Goal: Task Accomplishment & Management: Manage account settings

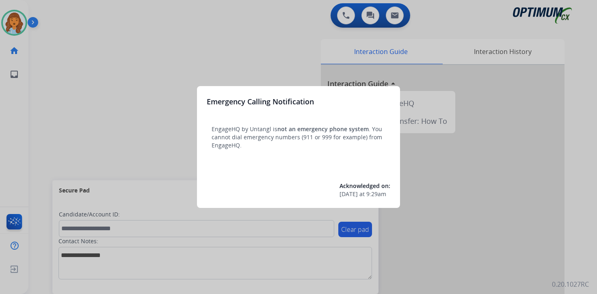
click at [61, 52] on div at bounding box center [298, 147] width 597 height 294
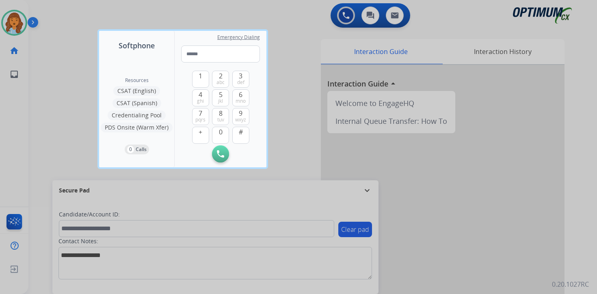
click at [52, 42] on div at bounding box center [298, 147] width 597 height 294
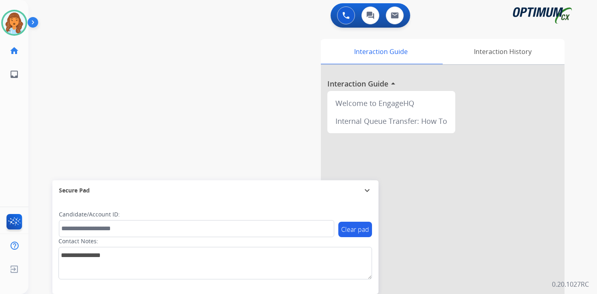
click at [32, 18] on img at bounding box center [35, 23] width 14 height 15
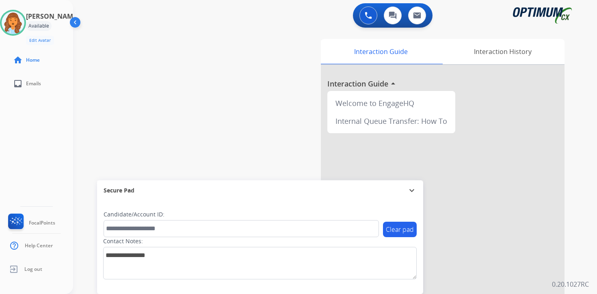
click at [593, 272] on div "0 Voice Interactions 0 Chat Interactions 0 Email Interactions swap_horiz Break …" at bounding box center [335, 147] width 524 height 294
click at [589, 278] on div "0 Voice Interactions 0 Chat Interactions 0 Email Interactions swap_horiz Break …" at bounding box center [335, 147] width 524 height 294
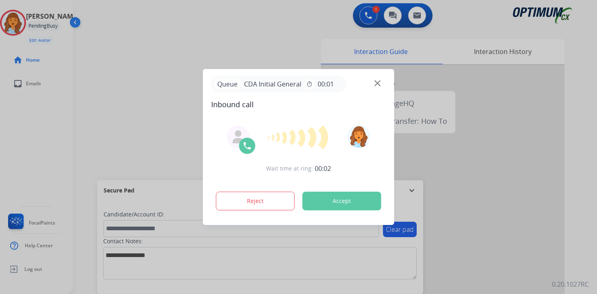
click at [574, 269] on div at bounding box center [298, 147] width 597 height 294
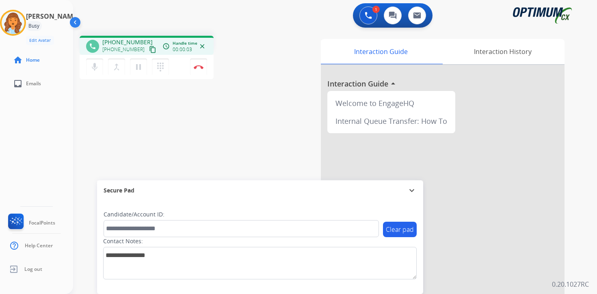
click at [148, 53] on button "content_copy" at bounding box center [153, 50] width 10 height 10
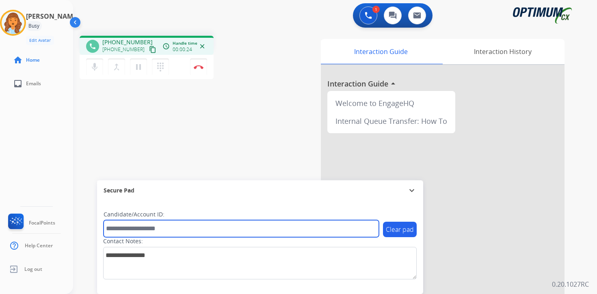
click at [144, 228] on input "text" at bounding box center [240, 228] width 275 height 17
type input "*******"
click at [166, 225] on input "*******" at bounding box center [240, 228] width 275 height 17
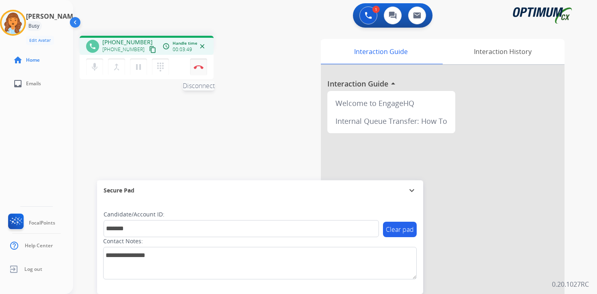
click at [204, 71] on button "Disconnect" at bounding box center [198, 66] width 17 height 17
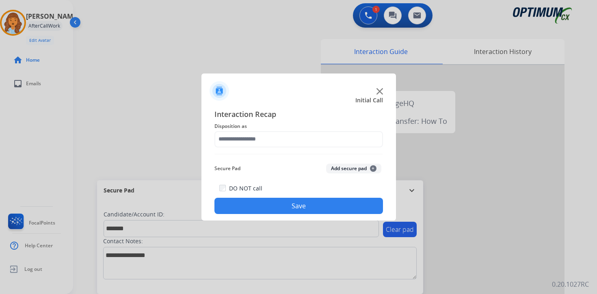
click at [379, 167] on button "Add secure pad +" at bounding box center [353, 169] width 55 height 10
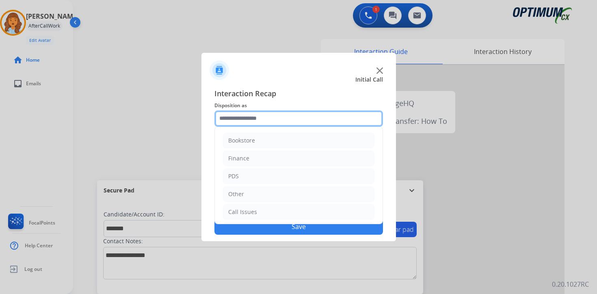
click at [258, 119] on input "text" at bounding box center [298, 118] width 168 height 16
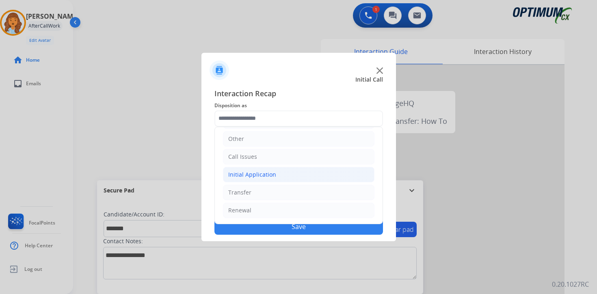
click at [255, 175] on div "Initial Application" at bounding box center [252, 174] width 48 height 8
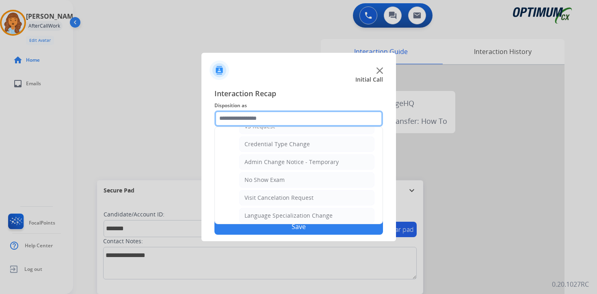
scroll to position [461, 0]
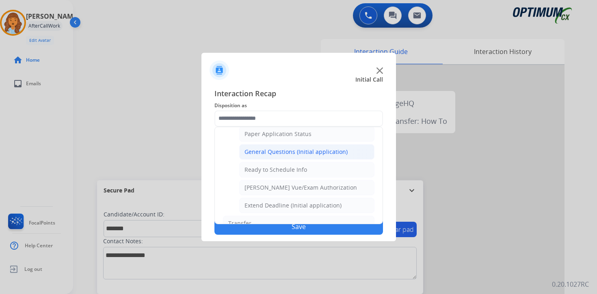
click at [270, 152] on div "General Questions (Initial application)" at bounding box center [295, 152] width 103 height 8
type input "**********"
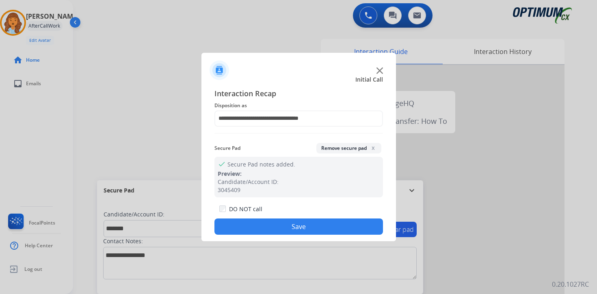
click at [279, 225] on button "Save" at bounding box center [298, 226] width 168 height 16
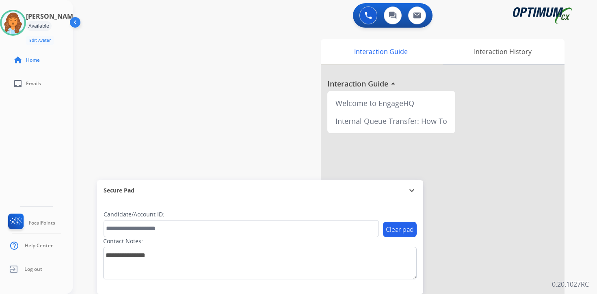
click at [586, 263] on div "0 Voice Interactions 0 Chat Interactions 0 Email Interactions swap_horiz Break …" at bounding box center [335, 147] width 524 height 294
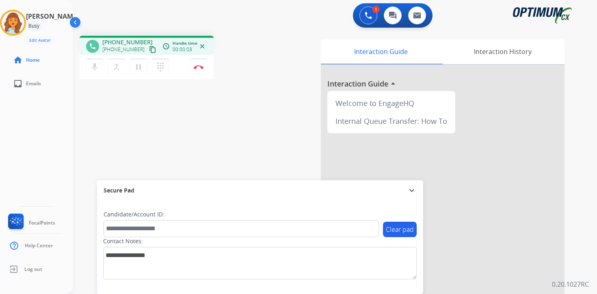
click at [149, 48] on mat-icon "content_copy" at bounding box center [152, 49] width 7 height 7
click at [584, 244] on div "1 Voice Interactions 0 Chat Interactions 0 Email Interactions phone [PHONE_NUMB…" at bounding box center [335, 147] width 524 height 294
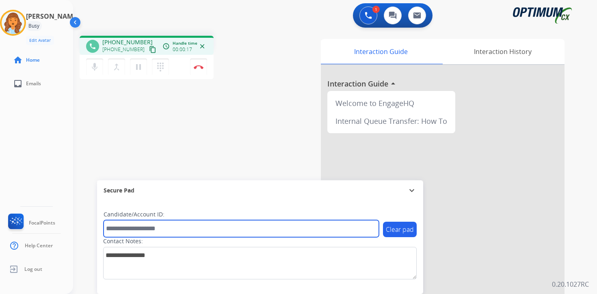
click at [162, 231] on input "text" at bounding box center [240, 228] width 275 height 17
type input "*******"
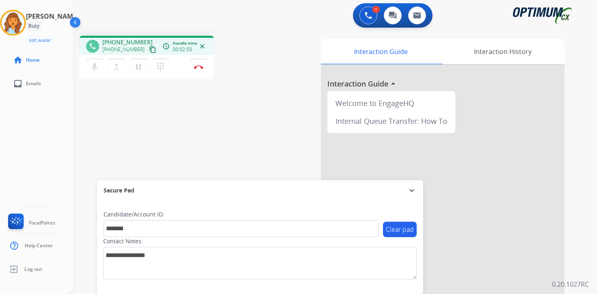
click at [579, 270] on div "1 Voice Interactions 0 Chat Interactions 0 Email Interactions phone [PHONE_NUMB…" at bounding box center [335, 147] width 524 height 294
click at [198, 65] on img at bounding box center [199, 67] width 10 height 4
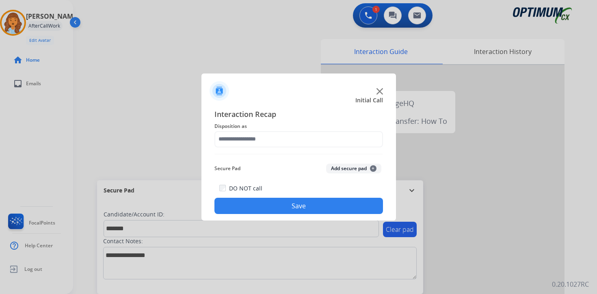
click at [340, 164] on button "Add secure pad +" at bounding box center [353, 169] width 55 height 10
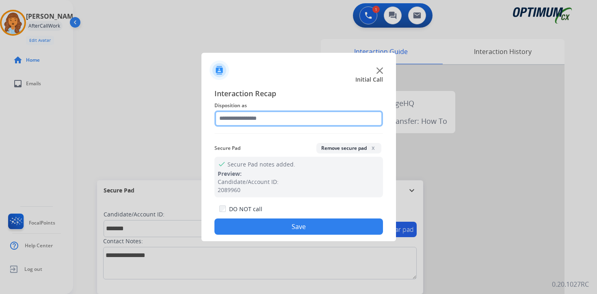
click at [227, 119] on input "text" at bounding box center [298, 118] width 168 height 16
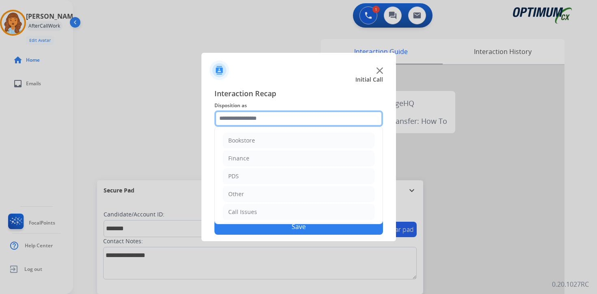
scroll to position [55, 0]
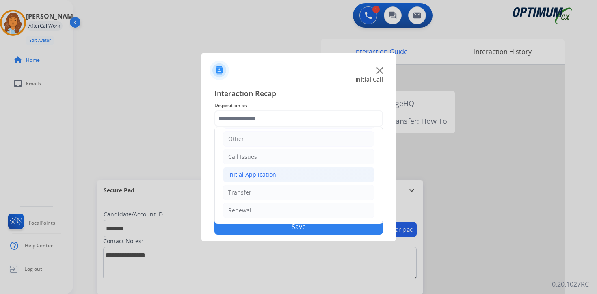
click at [247, 170] on div "Initial Application" at bounding box center [252, 174] width 48 height 8
click at [254, 197] on li "Credential Resend (Initial application)" at bounding box center [306, 192] width 135 height 15
type input "**********"
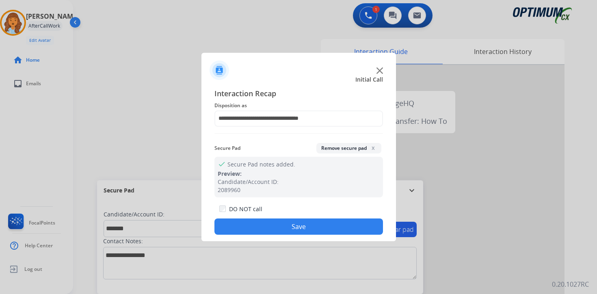
click at [256, 221] on button "Save" at bounding box center [298, 226] width 168 height 16
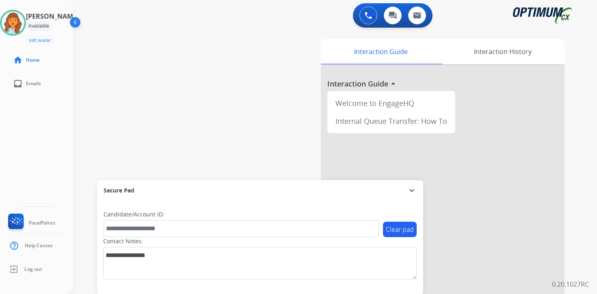
click at [588, 242] on div "0 Voice Interactions 0 Chat Interactions 0 Email Interactions swap_horiz Break …" at bounding box center [335, 147] width 524 height 294
click at [570, 256] on div "Interaction Guide Interaction History Interaction Guide arrow_drop_up Welcome t…" at bounding box center [430, 202] width 294 height 332
click at [21, 20] on img at bounding box center [13, 22] width 23 height 23
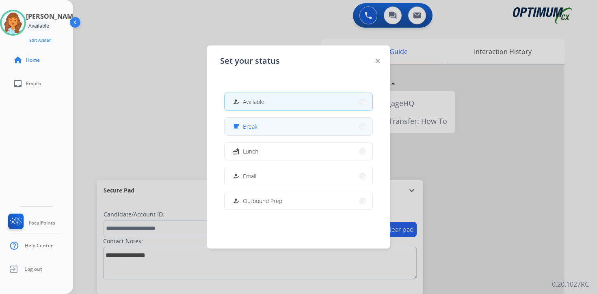
click at [254, 128] on span "Break" at bounding box center [250, 126] width 15 height 9
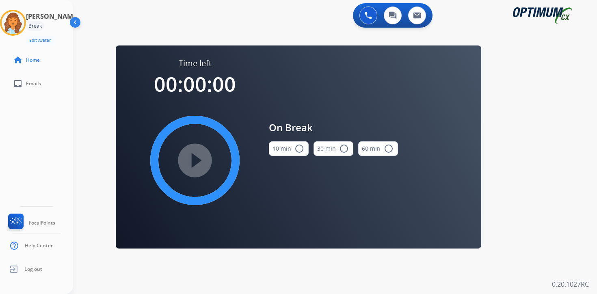
click at [562, 216] on div "0 Voice Interactions 0 Chat Interactions 0 Email Interactions swap_horiz Break …" at bounding box center [335, 147] width 524 height 294
click at [18, 20] on img at bounding box center [13, 22] width 23 height 23
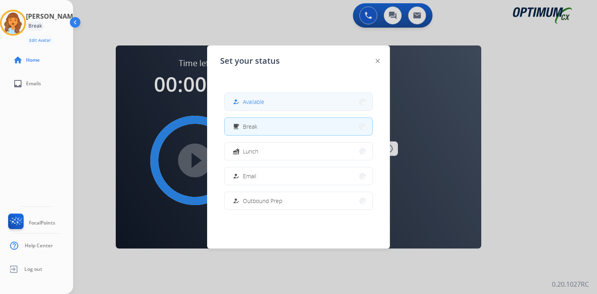
click at [245, 97] on span "Available" at bounding box center [254, 101] width 22 height 9
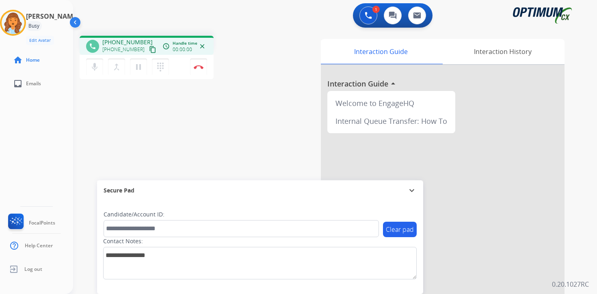
click at [149, 50] on mat-icon "content_copy" at bounding box center [152, 49] width 7 height 7
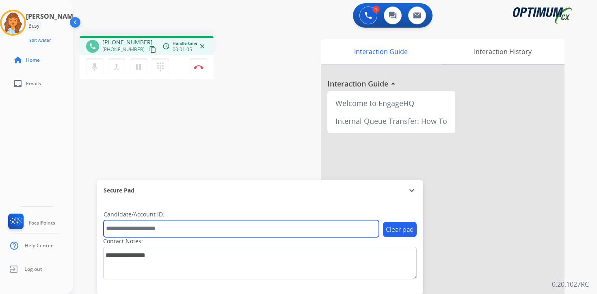
click at [186, 223] on input "text" at bounding box center [240, 228] width 275 height 17
type input "*******"
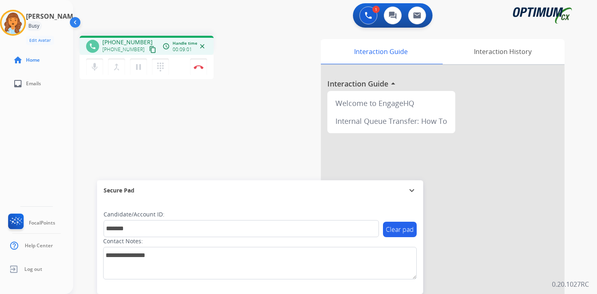
click at [573, 271] on div "Interaction Guide Interaction History Interaction Guide arrow_drop_up Welcome t…" at bounding box center [430, 202] width 294 height 332
click at [199, 67] on img at bounding box center [199, 67] width 10 height 4
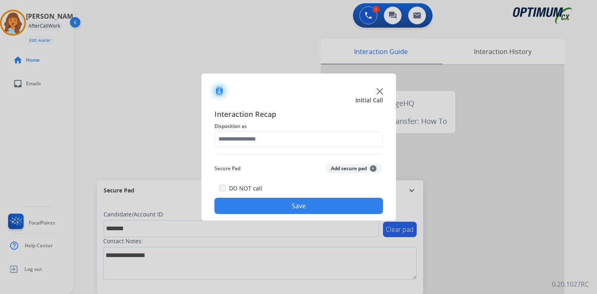
click at [371, 166] on span "+" at bounding box center [373, 168] width 6 height 6
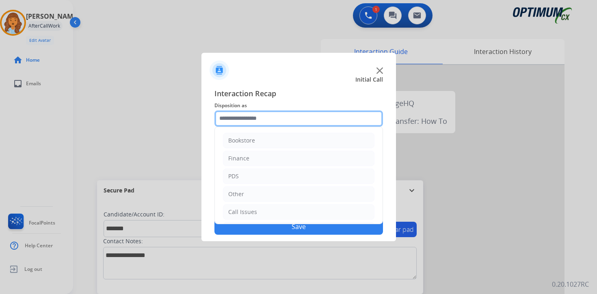
click at [286, 121] on input "text" at bounding box center [298, 118] width 168 height 16
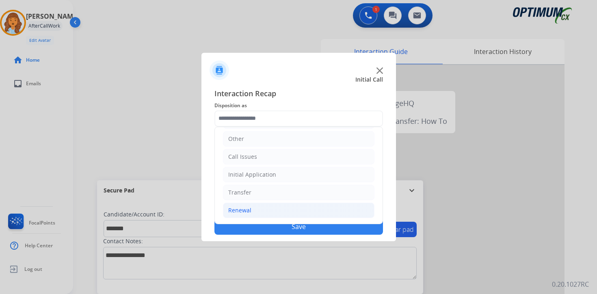
click at [271, 211] on li "Renewal" at bounding box center [298, 210] width 151 height 15
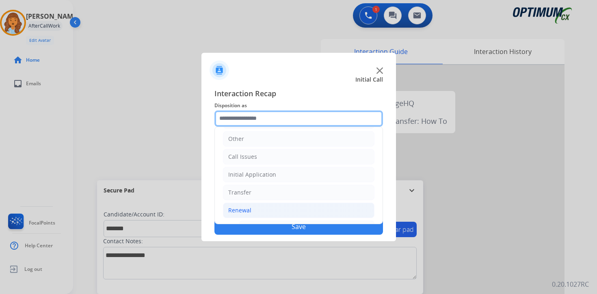
scroll to position [190, 0]
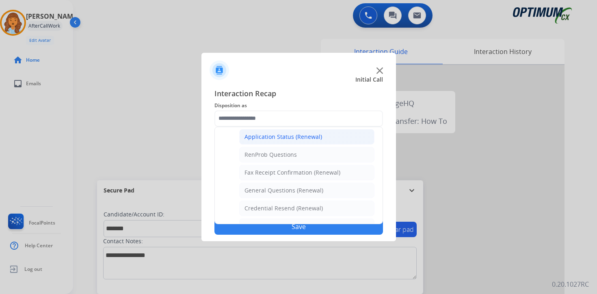
click at [271, 136] on div "Application Status (Renewal)" at bounding box center [283, 137] width 78 height 8
type input "**********"
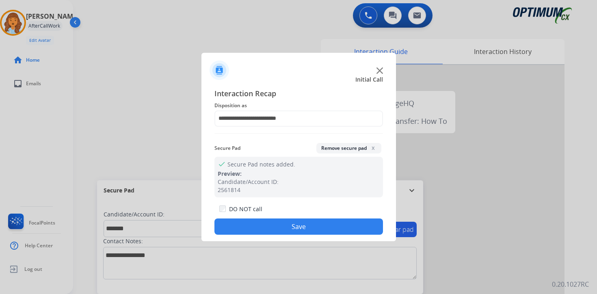
click at [287, 226] on button "Save" at bounding box center [298, 226] width 168 height 16
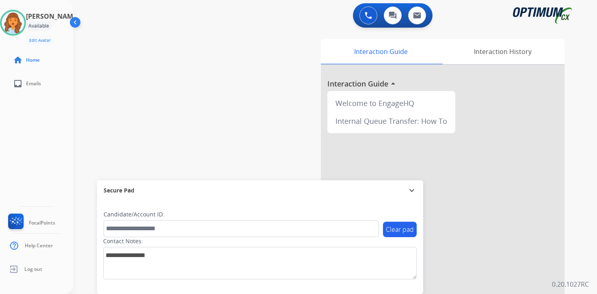
click at [586, 216] on div "0 Voice Interactions 0 Chat Interactions 0 Email Interactions swap_horiz Break …" at bounding box center [335, 147] width 524 height 294
click at [582, 234] on div "0 Voice Interactions 0 Chat Interactions 0 Email Interactions swap_horiz Break …" at bounding box center [335, 147] width 524 height 294
click at [579, 216] on div "0 Voice Interactions 0 Chat Interactions 0 Email Interactions swap_horiz Break …" at bounding box center [335, 147] width 524 height 294
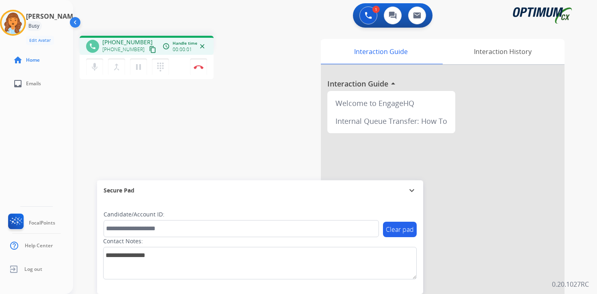
click at [148, 48] on button "content_copy" at bounding box center [153, 50] width 10 height 10
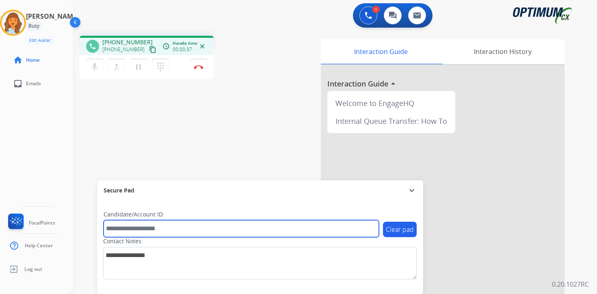
click at [165, 233] on input "text" at bounding box center [240, 228] width 275 height 17
type input "*******"
drag, startPoint x: 148, startPoint y: 228, endPoint x: 132, endPoint y: 232, distance: 16.3
click at [148, 228] on input "*******" at bounding box center [240, 228] width 275 height 17
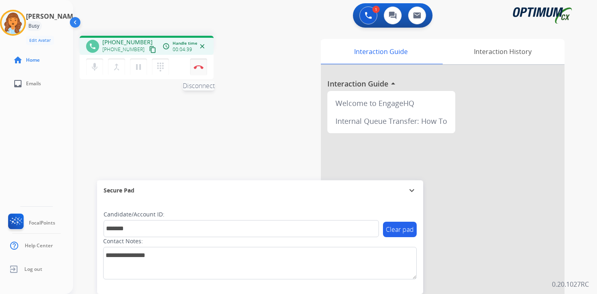
click at [205, 74] on button "Disconnect" at bounding box center [198, 66] width 17 height 17
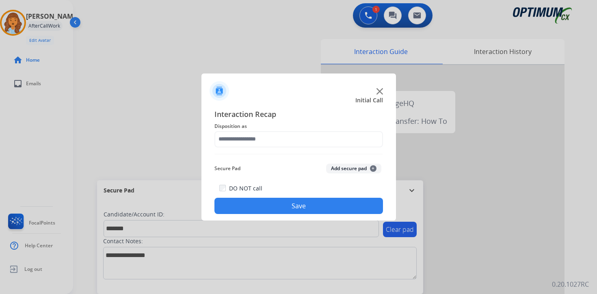
click at [373, 164] on button "Add secure pad +" at bounding box center [353, 169] width 55 height 10
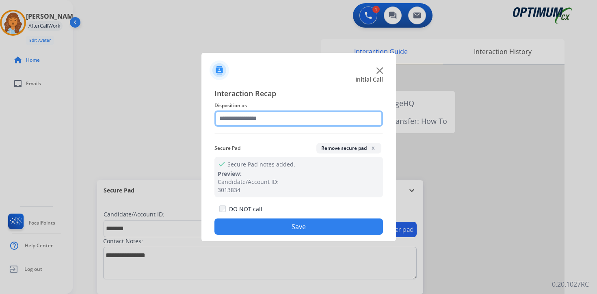
click at [237, 115] on input "text" at bounding box center [298, 118] width 168 height 16
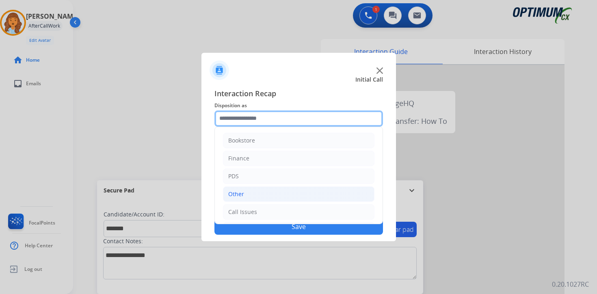
scroll to position [55, 0]
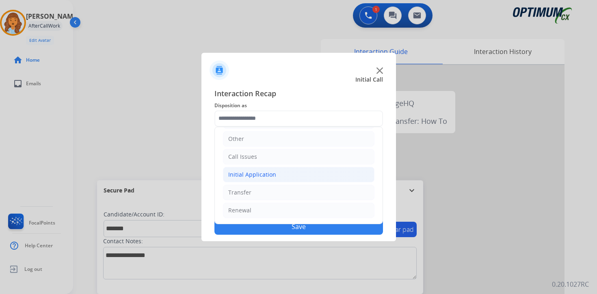
click at [241, 179] on li "Initial Application" at bounding box center [298, 174] width 151 height 15
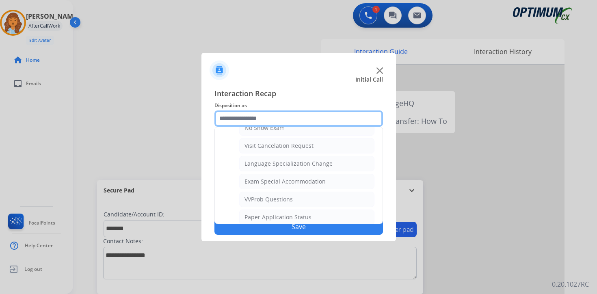
scroll to position [386, 0]
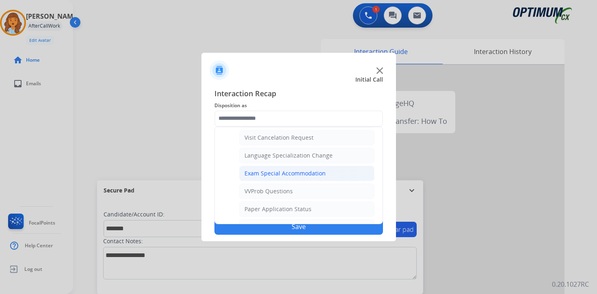
click at [316, 174] on div "Exam Special Accommodation" at bounding box center [284, 173] width 81 height 8
type input "**********"
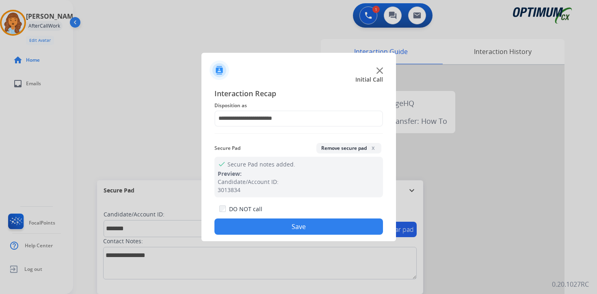
click at [301, 225] on button "Save" at bounding box center [298, 226] width 168 height 16
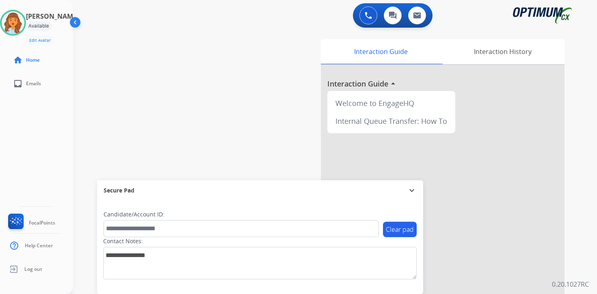
click at [580, 271] on div "0 Voice Interactions 0 Chat Interactions 0 Email Interactions swap_horiz Break …" at bounding box center [335, 147] width 524 height 294
click at [17, 19] on img at bounding box center [13, 22] width 23 height 23
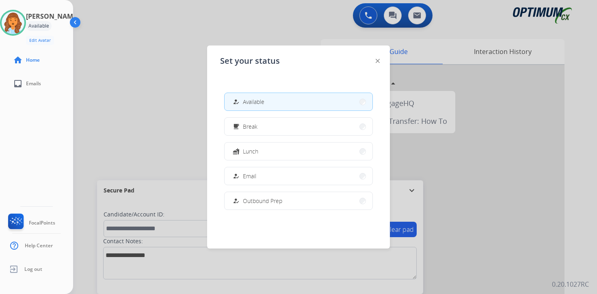
click at [272, 127] on button "free_breakfast Break" at bounding box center [298, 126] width 148 height 17
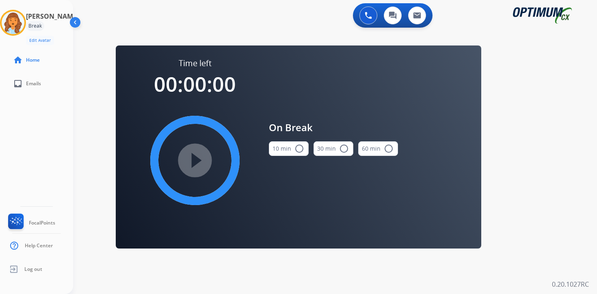
drag, startPoint x: 561, startPoint y: 198, endPoint x: 512, endPoint y: 181, distance: 51.3
click at [561, 198] on div "0 Voice Interactions 0 Chat Interactions 0 Email Interactions swap_horiz Break …" at bounding box center [335, 147] width 524 height 294
click at [33, 28] on div "[PERSON_NAME] Break Edit Avatar Agent: [PERSON_NAME] Profile: OCX Training" at bounding box center [36, 27] width 73 height 35
click at [24, 22] on img at bounding box center [13, 22] width 23 height 23
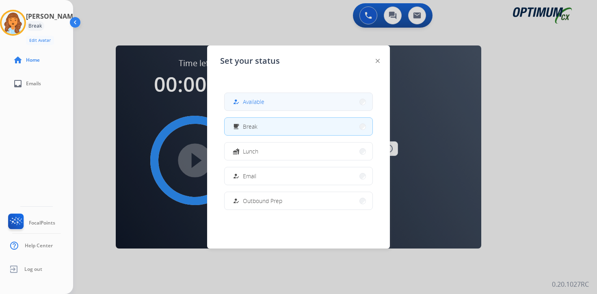
click at [242, 100] on div "how_to_reg" at bounding box center [237, 102] width 12 height 10
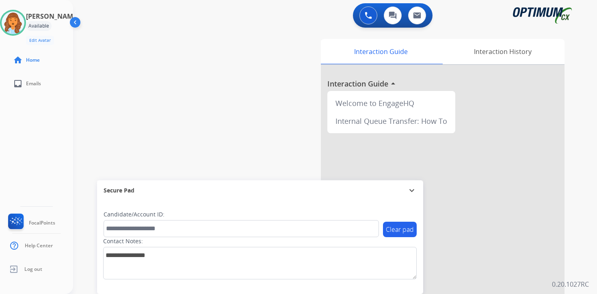
click at [577, 257] on div "Interaction Guide Interaction History Interaction Guide arrow_drop_up Welcome t…" at bounding box center [430, 202] width 294 height 332
click at [24, 16] on img at bounding box center [13, 22] width 23 height 23
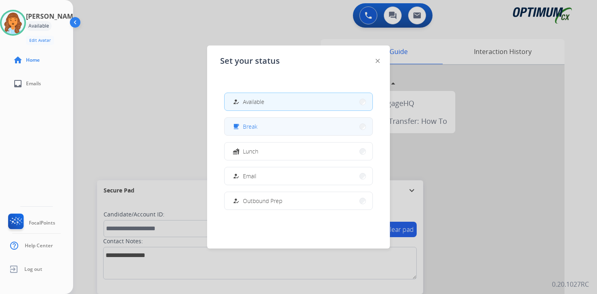
click at [258, 130] on button "free_breakfast Break" at bounding box center [298, 126] width 148 height 17
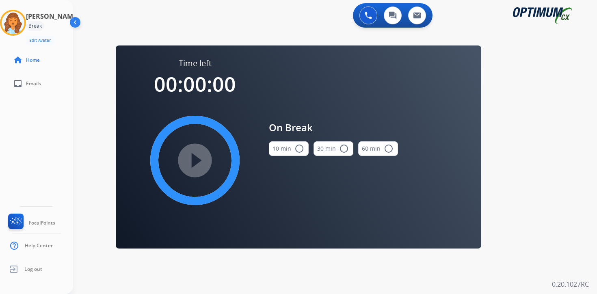
click at [553, 137] on div "0 Voice Interactions 0 Chat Interactions 0 Email Interactions swap_horiz Break …" at bounding box center [335, 147] width 524 height 294
click at [23, 28] on img at bounding box center [13, 22] width 23 height 23
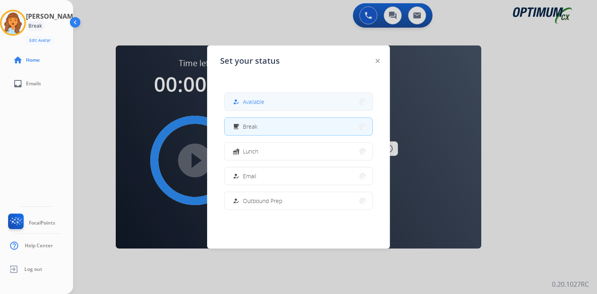
click at [313, 102] on button "how_to_reg Available" at bounding box center [298, 101] width 148 height 17
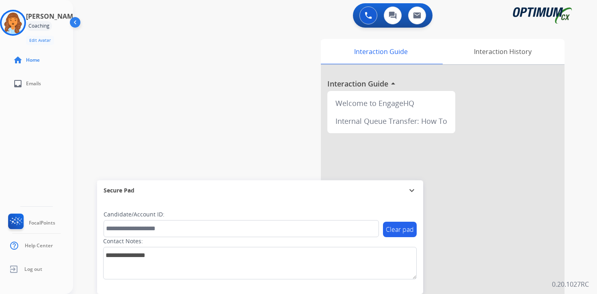
click at [572, 169] on div "Interaction Guide Interaction History Interaction Guide arrow_drop_up Welcome t…" at bounding box center [430, 202] width 294 height 332
click at [20, 25] on img at bounding box center [13, 22] width 23 height 23
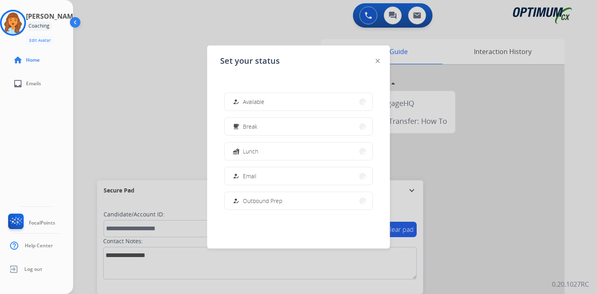
scroll to position [203, 0]
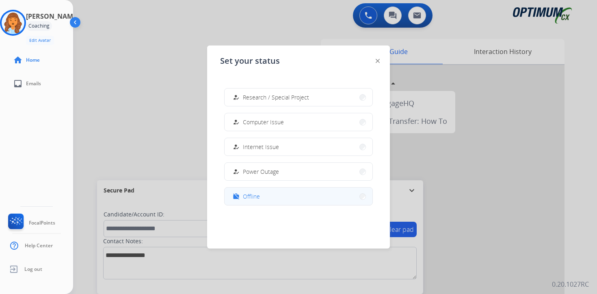
click at [282, 193] on button "work_off Offline" at bounding box center [298, 195] width 148 height 17
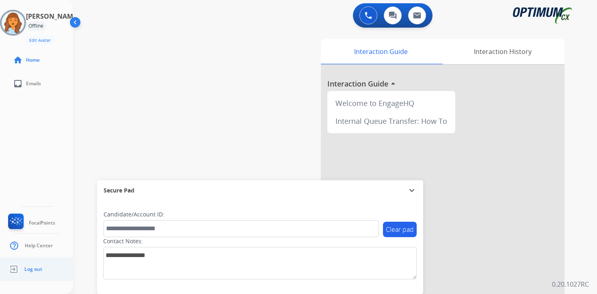
click at [41, 269] on li "Log out" at bounding box center [24, 268] width 36 height 15
